Goal: Book appointment/travel/reservation

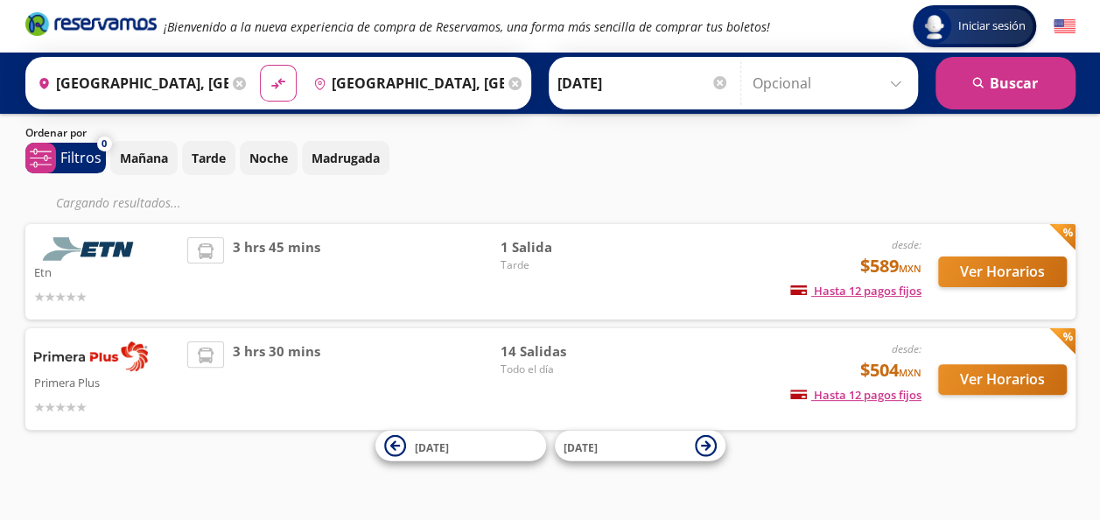
scroll to position [56, 0]
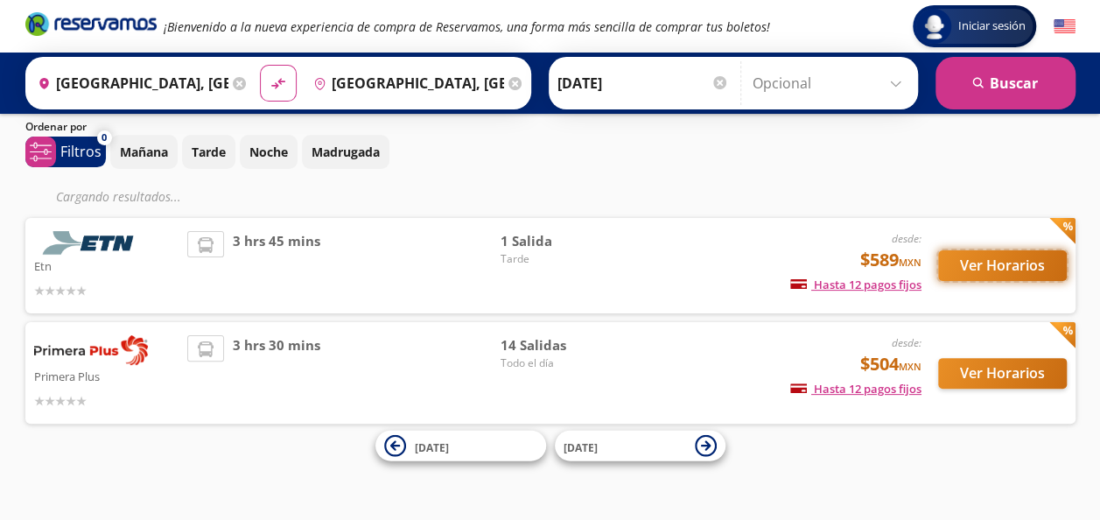
click at [1019, 264] on button "Ver Horarios" at bounding box center [1002, 265] width 129 height 31
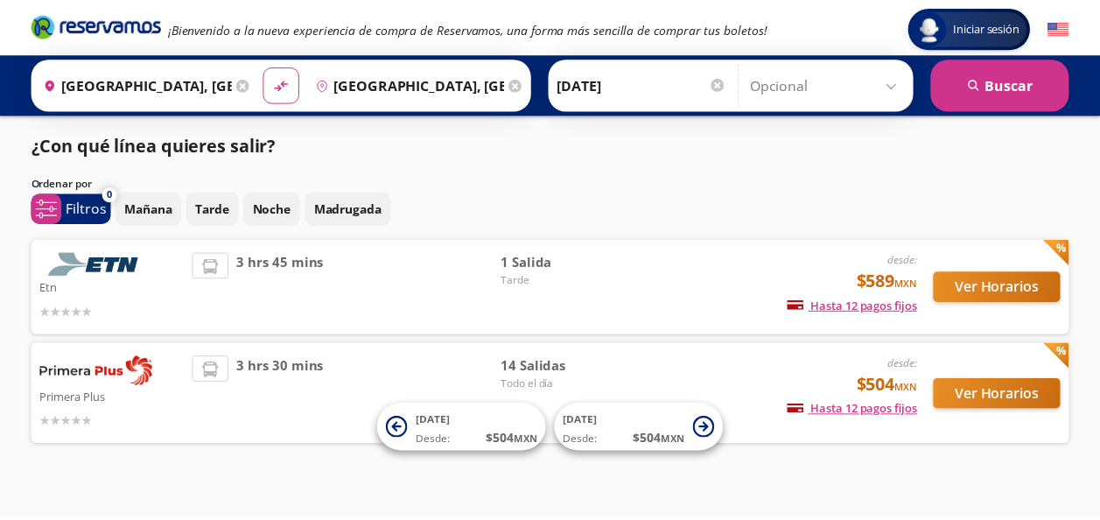
scroll to position [21, 0]
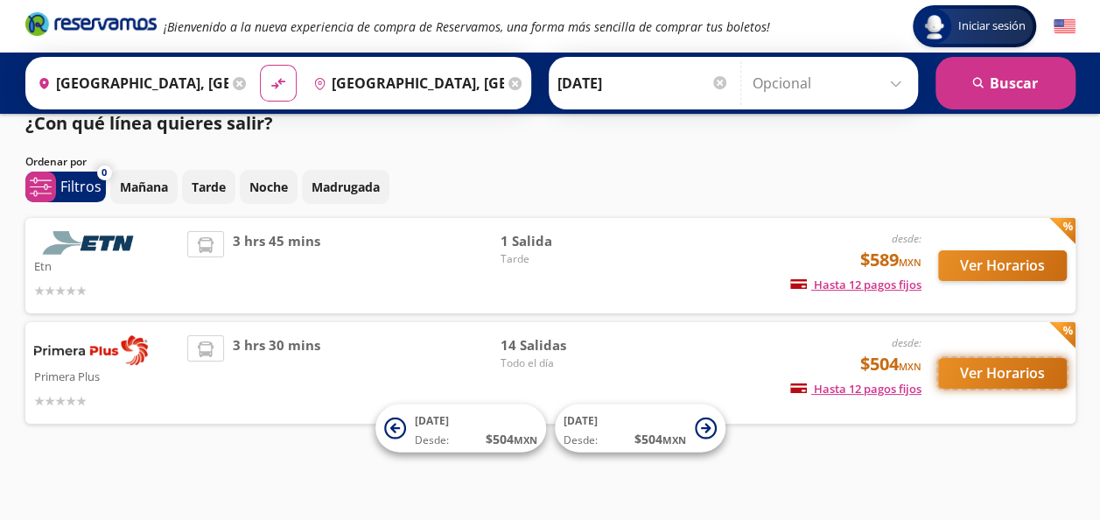
click at [1024, 369] on button "Ver Horarios" at bounding box center [1002, 373] width 129 height 31
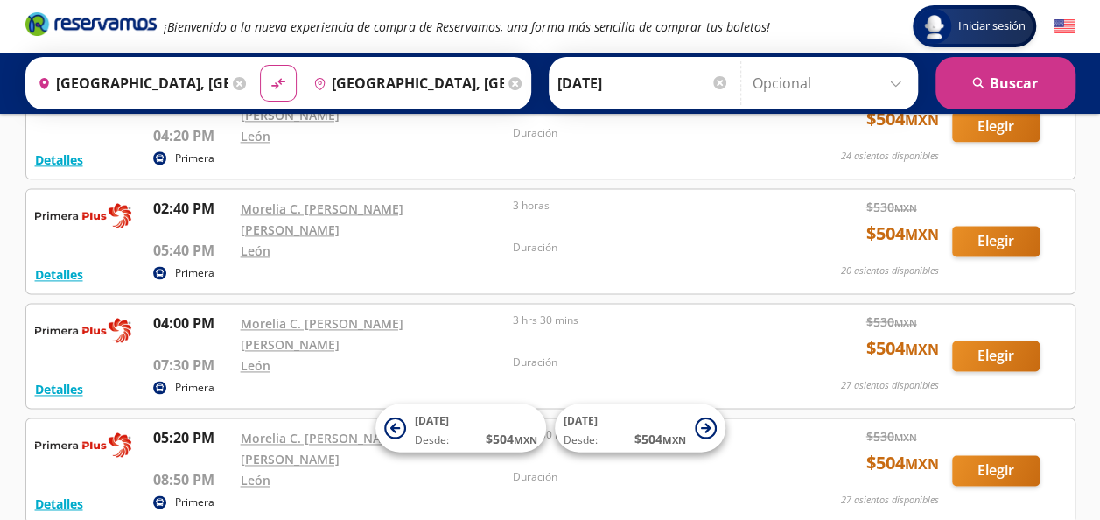
scroll to position [1071, 0]
